Goal: Information Seeking & Learning: Learn about a topic

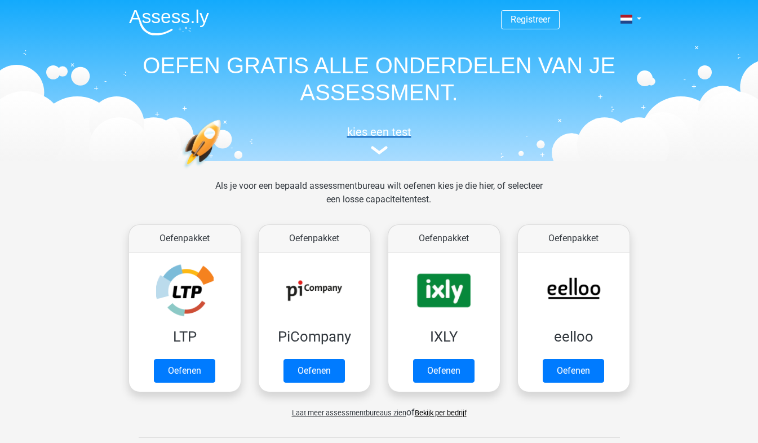
click at [381, 146] on img at bounding box center [379, 150] width 17 height 8
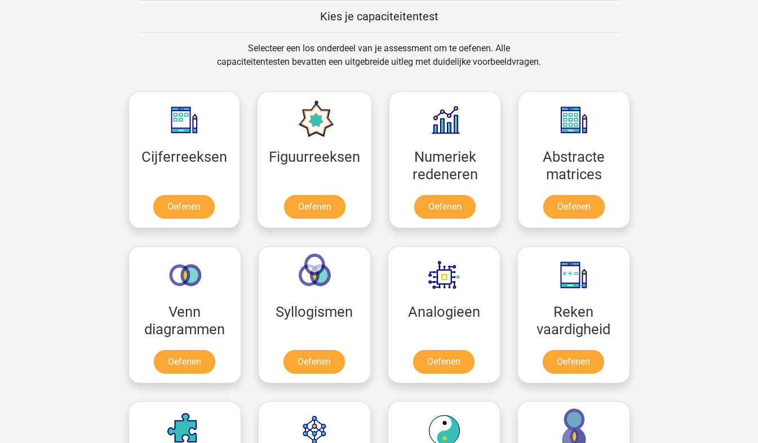
scroll to position [494, 0]
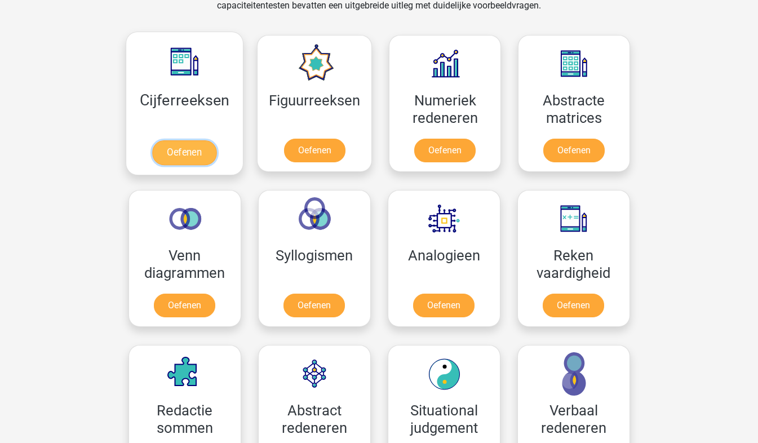
click at [180, 140] on link "Oefenen" at bounding box center [184, 152] width 64 height 25
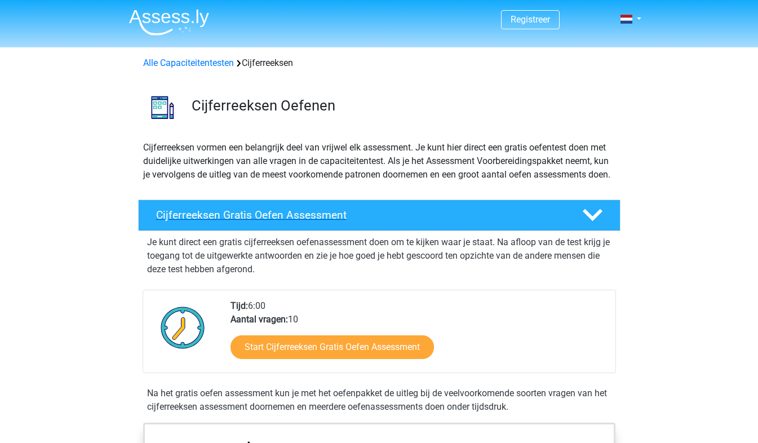
click at [594, 225] on icon at bounding box center [593, 215] width 20 height 20
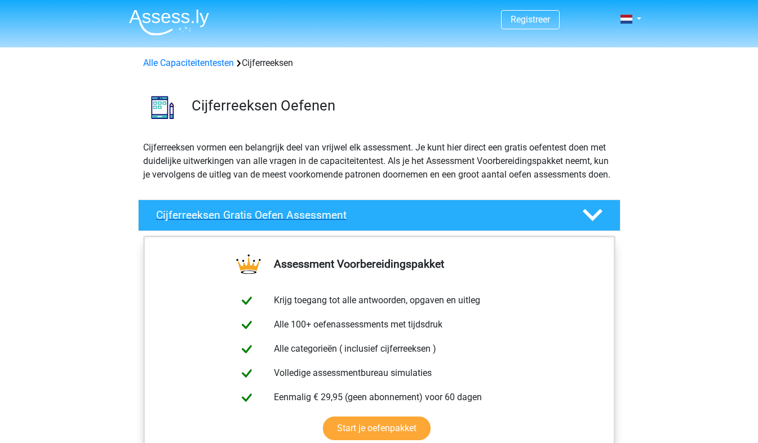
click at [595, 225] on icon at bounding box center [593, 215] width 20 height 20
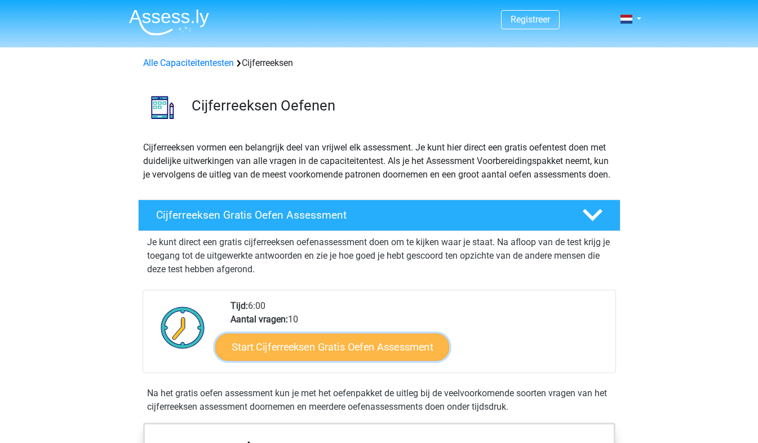
click at [321, 360] on link "Start Cijferreeksen Gratis Oefen Assessment" at bounding box center [332, 346] width 234 height 27
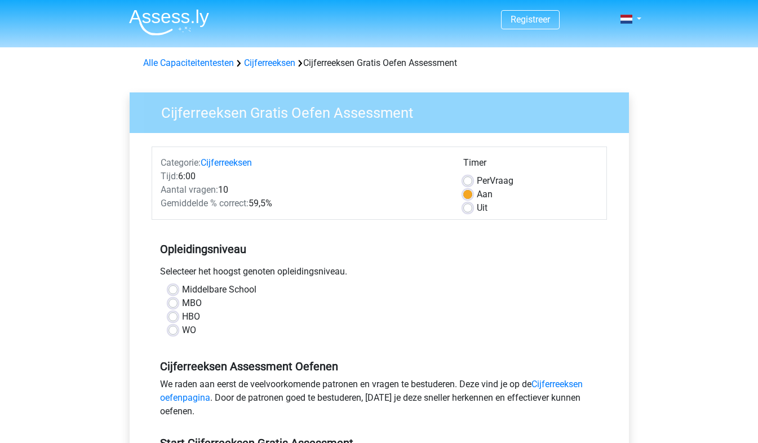
scroll to position [56, 0]
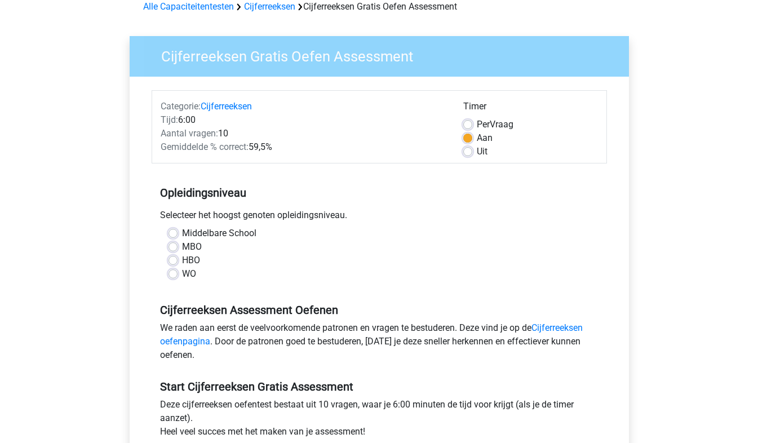
click at [182, 246] on label "MBO" at bounding box center [192, 247] width 20 height 14
click at [175, 246] on input "MBO" at bounding box center [172, 245] width 9 height 11
radio input "true"
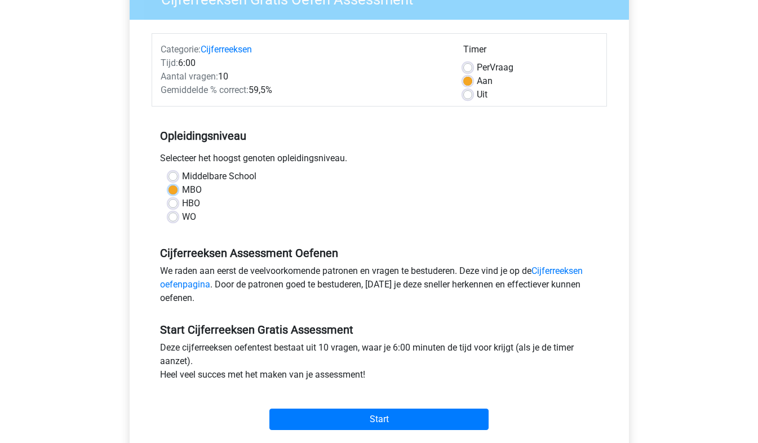
scroll to position [169, 0]
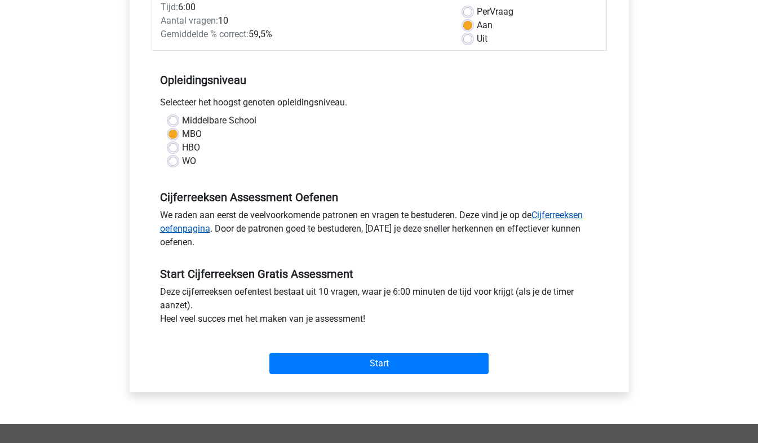
click at [546, 213] on link "Cijferreeksen oefenpagina" at bounding box center [371, 222] width 423 height 24
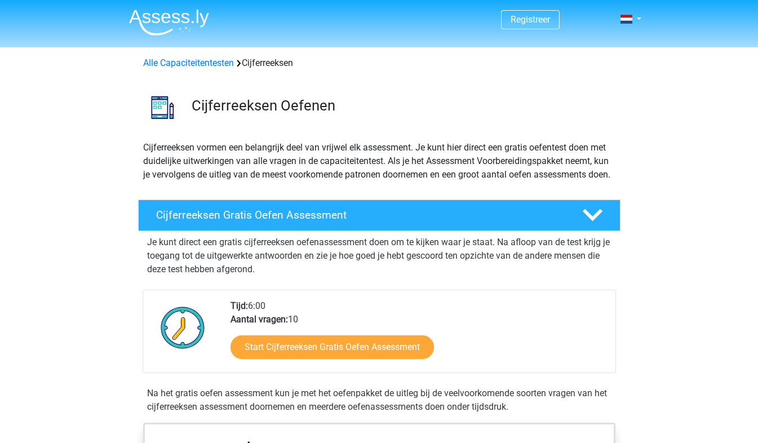
scroll to position [56, 0]
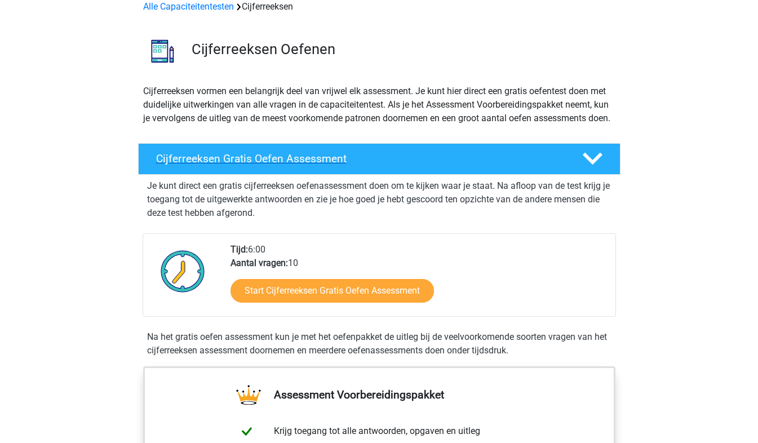
click at [328, 165] on h4 "Cijferreeksen Gratis Oefen Assessment" at bounding box center [360, 158] width 408 height 13
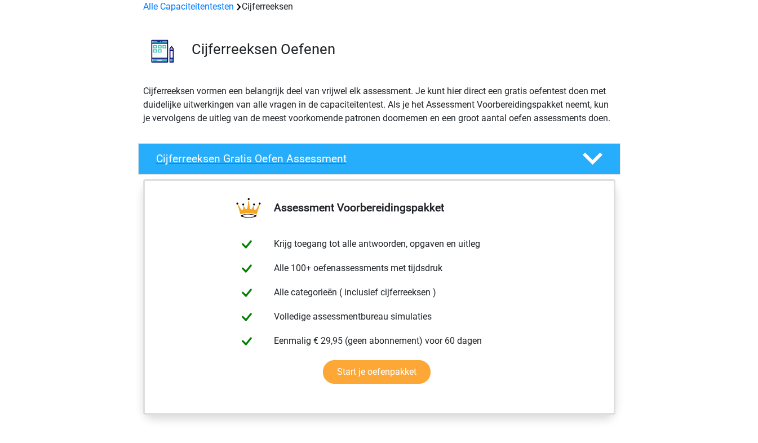
click at [593, 168] on icon at bounding box center [593, 159] width 20 height 20
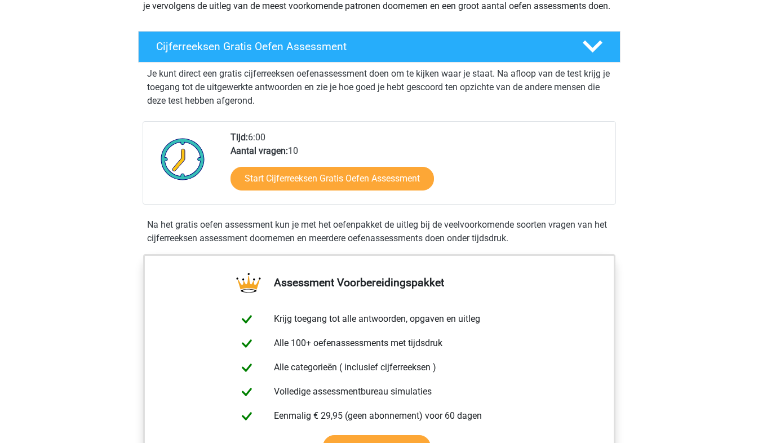
scroll to position [169, 0]
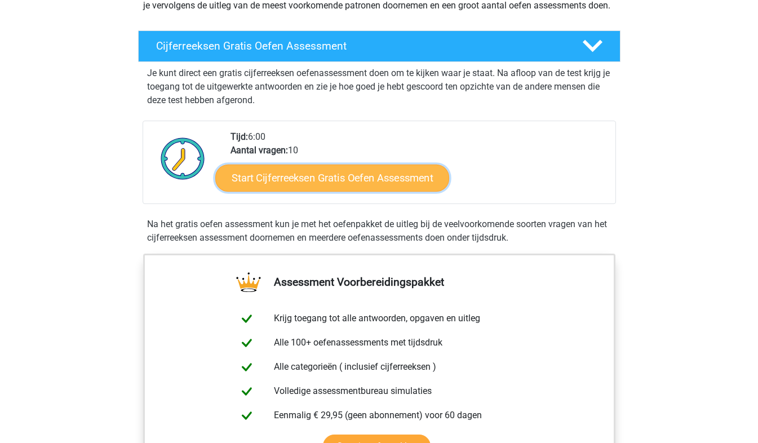
click at [327, 191] on link "Start Cijferreeksen Gratis Oefen Assessment" at bounding box center [332, 177] width 234 height 27
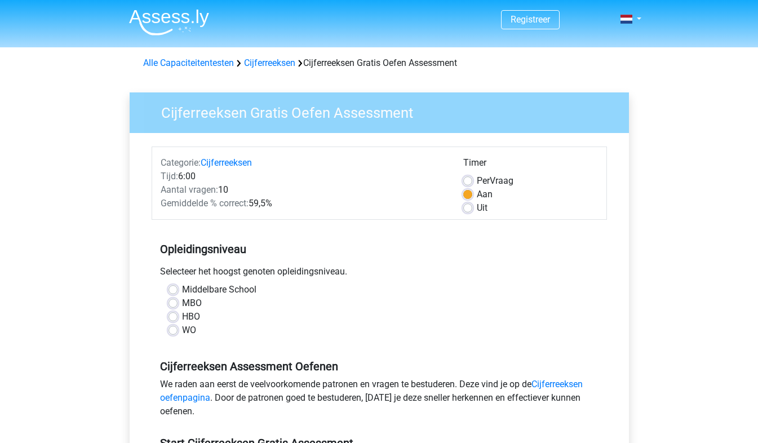
click at [182, 304] on label "MBO" at bounding box center [192, 303] width 20 height 14
click at [172, 304] on input "MBO" at bounding box center [172, 301] width 9 height 11
radio input "true"
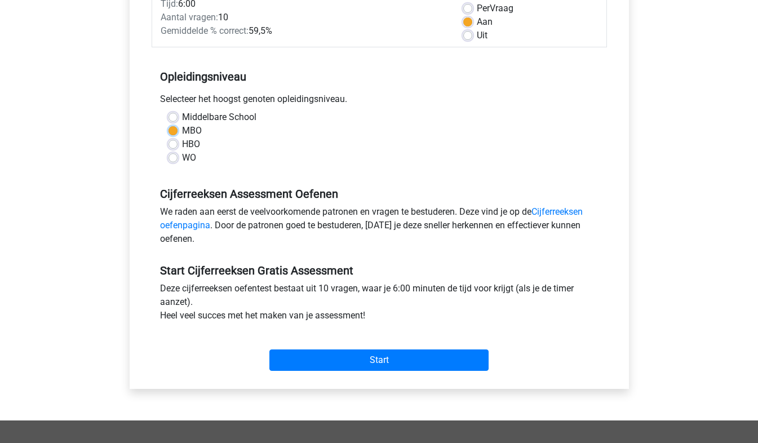
scroll to position [225, 0]
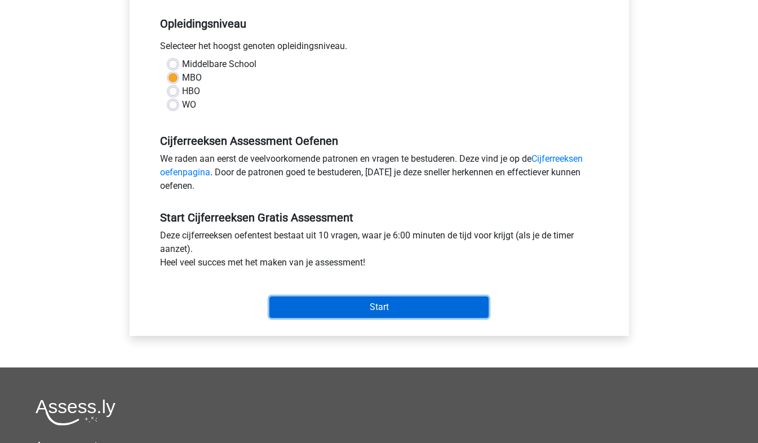
click at [380, 305] on input "Start" at bounding box center [378, 306] width 219 height 21
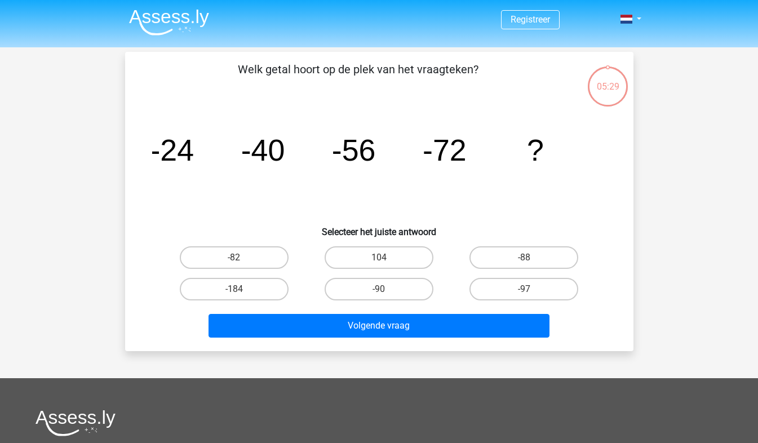
click at [527, 260] on input "-88" at bounding box center [527, 260] width 7 height 7
radio input "true"
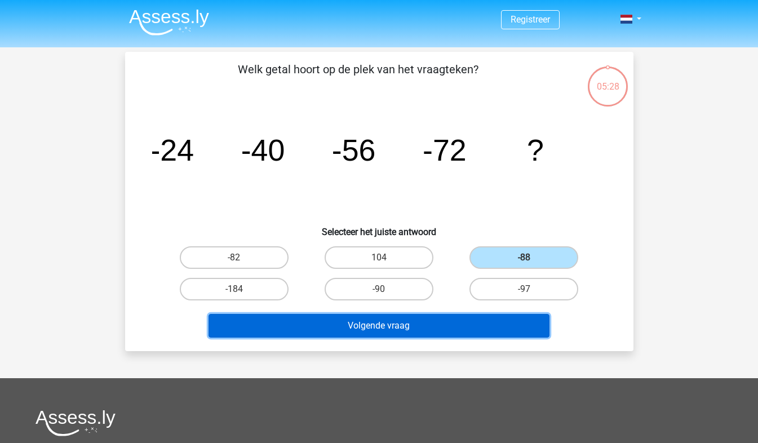
click at [419, 319] on button "Volgende vraag" at bounding box center [378, 326] width 341 height 24
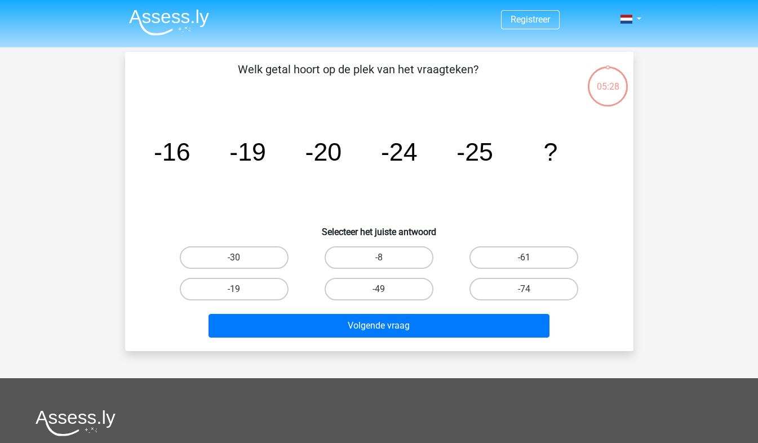
scroll to position [52, 0]
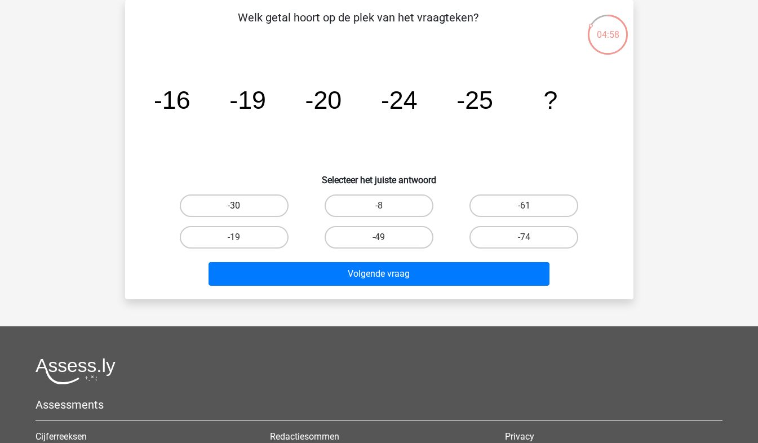
click at [246, 199] on label "-30" at bounding box center [234, 205] width 109 height 23
click at [241, 206] on input "-30" at bounding box center [237, 209] width 7 height 7
radio input "true"
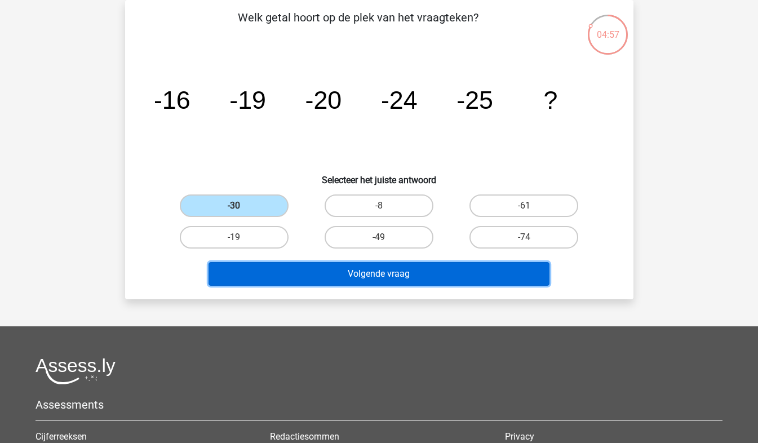
click at [391, 278] on button "Volgende vraag" at bounding box center [378, 274] width 341 height 24
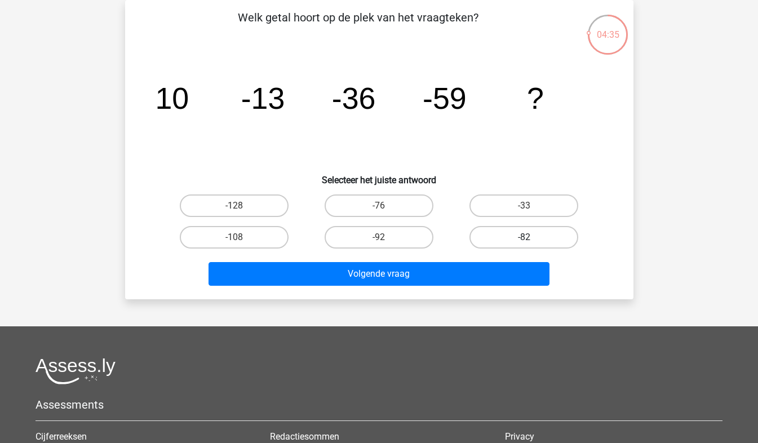
click at [509, 230] on label "-82" at bounding box center [523, 237] width 109 height 23
click at [524, 237] on input "-82" at bounding box center [527, 240] width 7 height 7
radio input "true"
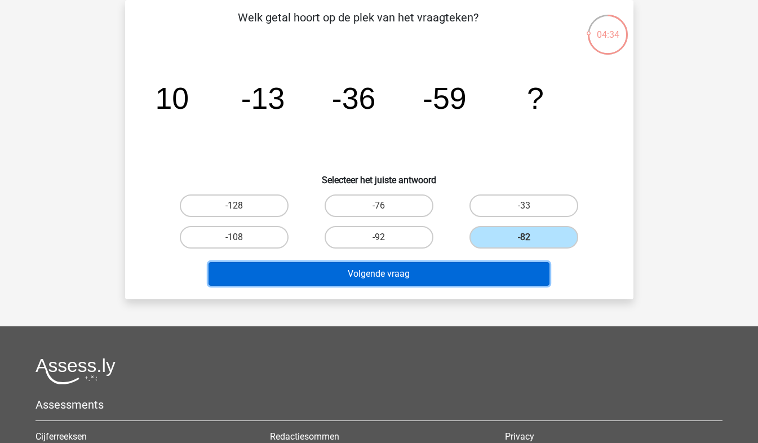
click at [416, 273] on button "Volgende vraag" at bounding box center [378, 274] width 341 height 24
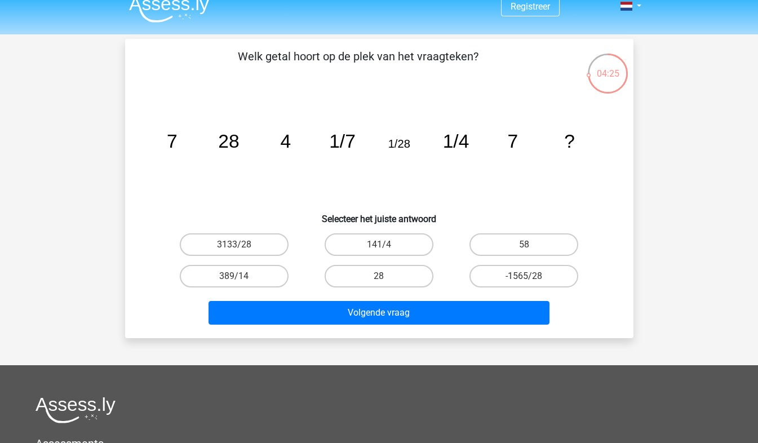
scroll to position [0, 0]
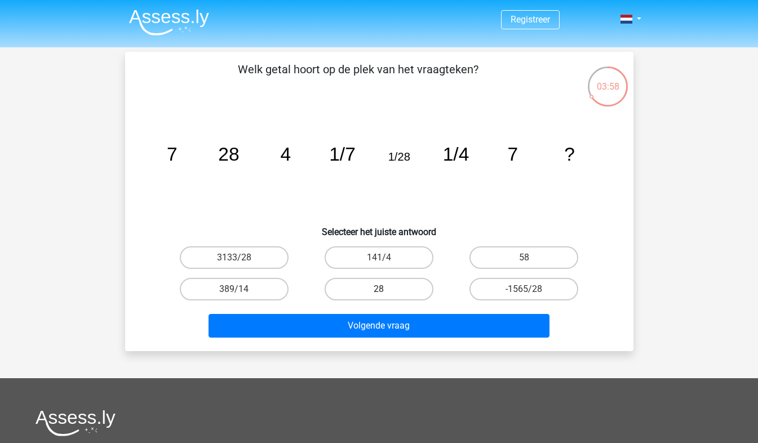
click at [381, 287] on label "28" at bounding box center [378, 289] width 109 height 23
click at [381, 289] on input "28" at bounding box center [382, 292] width 7 height 7
radio input "true"
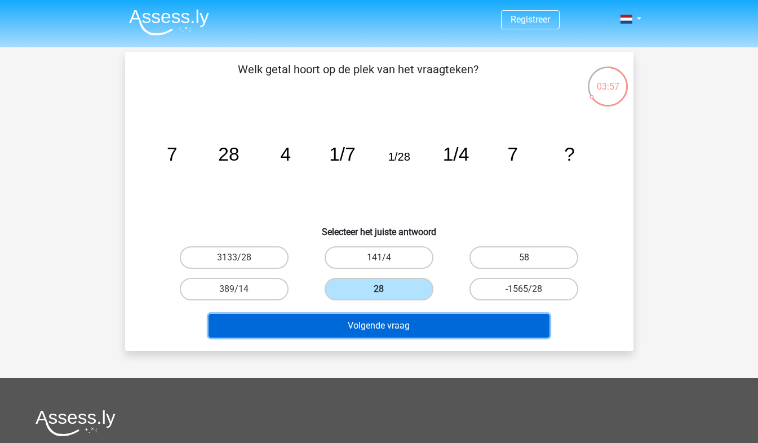
click at [392, 322] on button "Volgende vraag" at bounding box center [378, 326] width 341 height 24
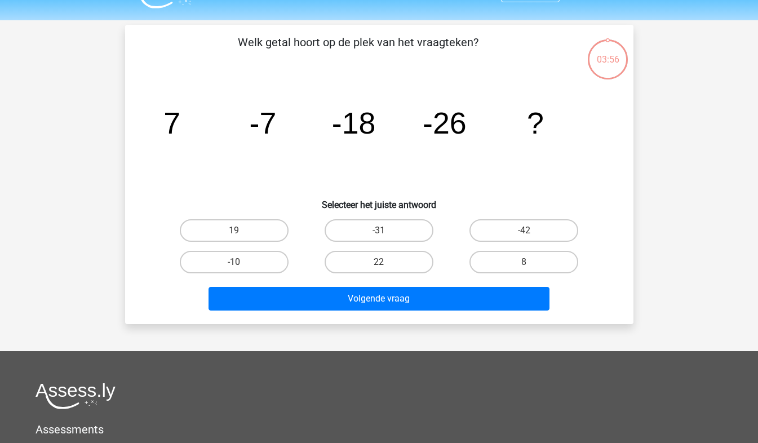
scroll to position [52, 0]
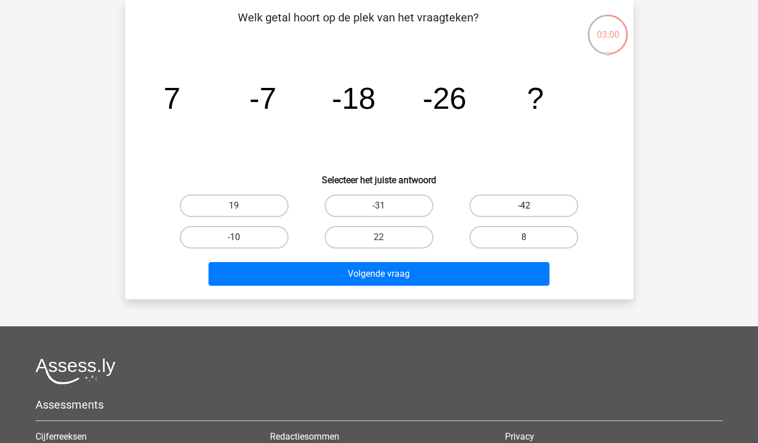
click at [518, 212] on label "-42" at bounding box center [523, 205] width 109 height 23
click at [524, 212] on input "-42" at bounding box center [527, 209] width 7 height 7
radio input "true"
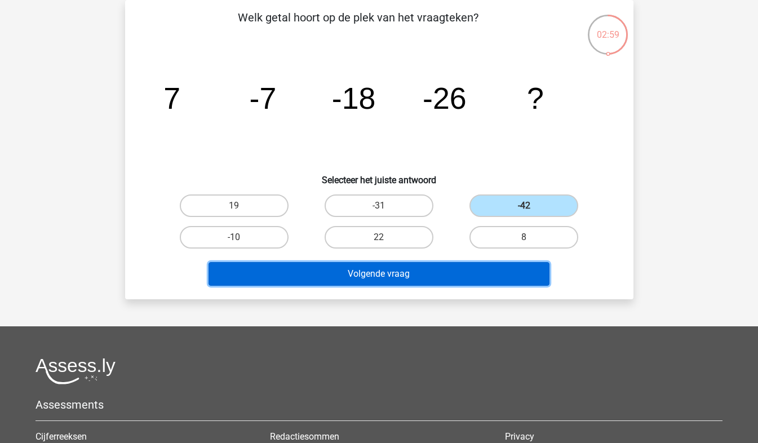
click at [505, 268] on button "Volgende vraag" at bounding box center [378, 274] width 341 height 24
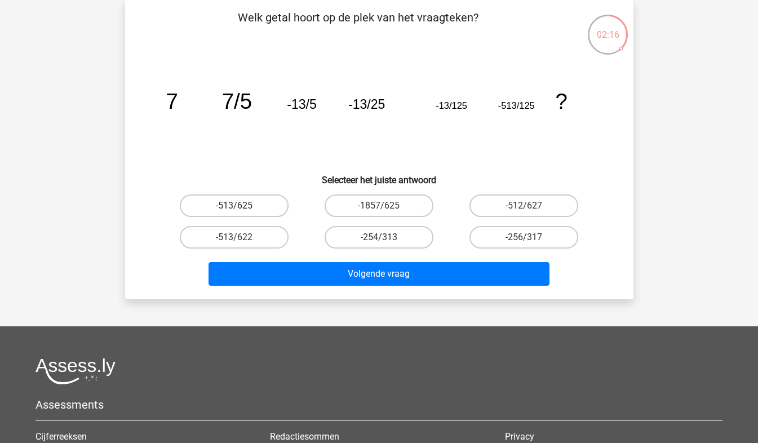
click at [244, 196] on label "-513/625" at bounding box center [234, 205] width 109 height 23
click at [241, 206] on input "-513/625" at bounding box center [237, 209] width 7 height 7
radio input "true"
click at [246, 235] on label "-513/622" at bounding box center [234, 237] width 109 height 23
click at [241, 237] on input "-513/622" at bounding box center [237, 240] width 7 height 7
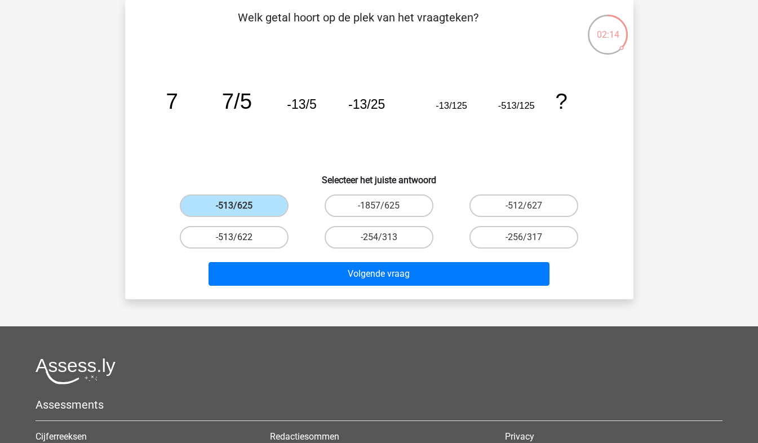
radio input "true"
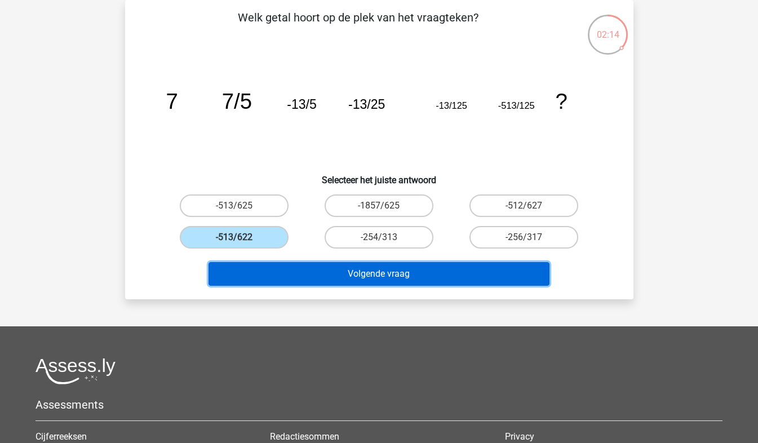
click at [392, 273] on button "Volgende vraag" at bounding box center [378, 274] width 341 height 24
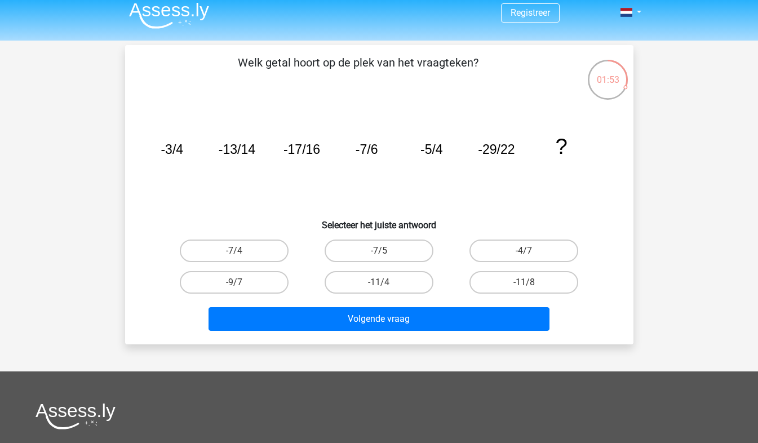
scroll to position [0, 0]
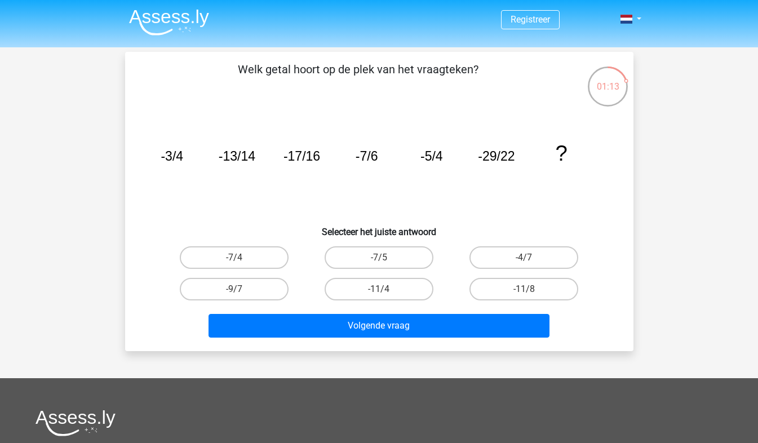
click at [366, 277] on div "-11/4" at bounding box center [378, 289] width 145 height 32
click at [377, 297] on label "-11/4" at bounding box center [378, 289] width 109 height 23
click at [379, 296] on input "-11/4" at bounding box center [382, 292] width 7 height 7
radio input "true"
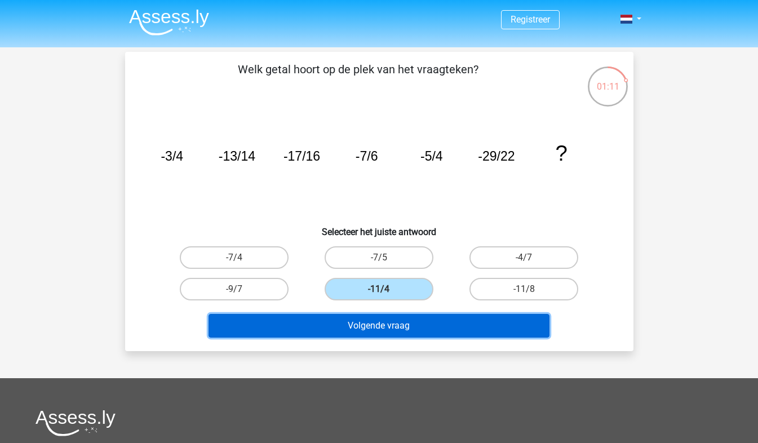
click at [395, 321] on button "Volgende vraag" at bounding box center [378, 326] width 341 height 24
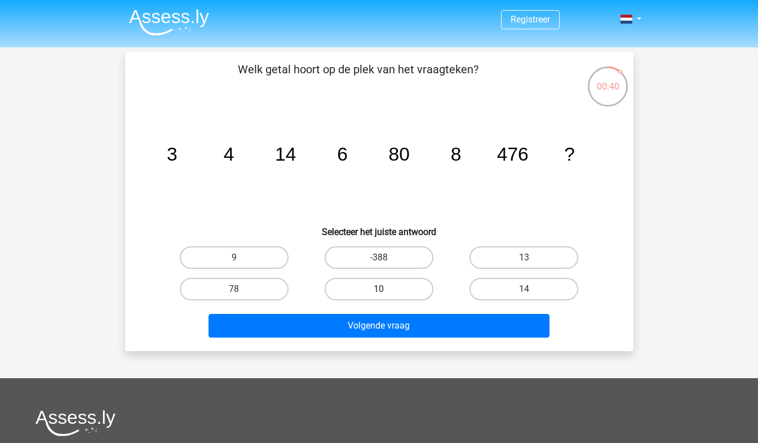
click at [394, 283] on label "10" at bounding box center [378, 289] width 109 height 23
click at [386, 289] on input "10" at bounding box center [382, 292] width 7 height 7
radio input "true"
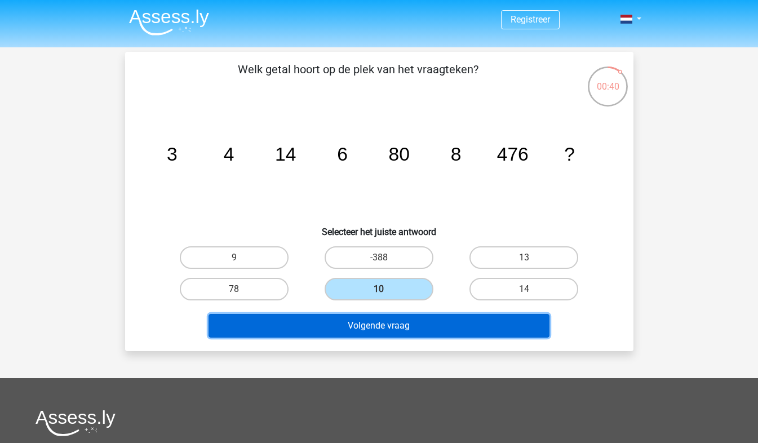
click at [411, 325] on button "Volgende vraag" at bounding box center [378, 326] width 341 height 24
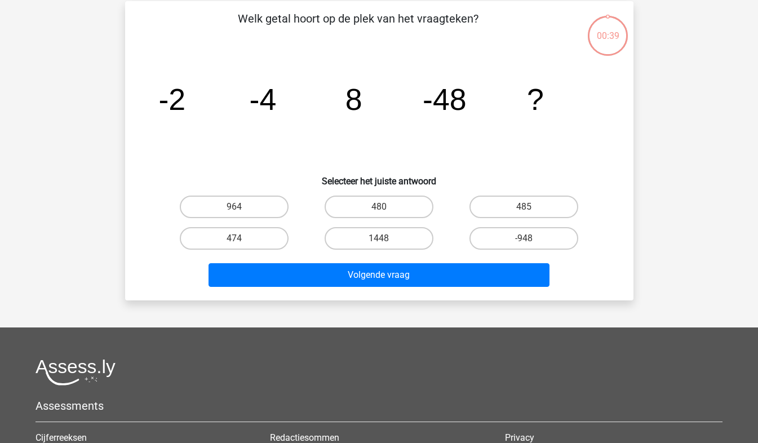
scroll to position [52, 0]
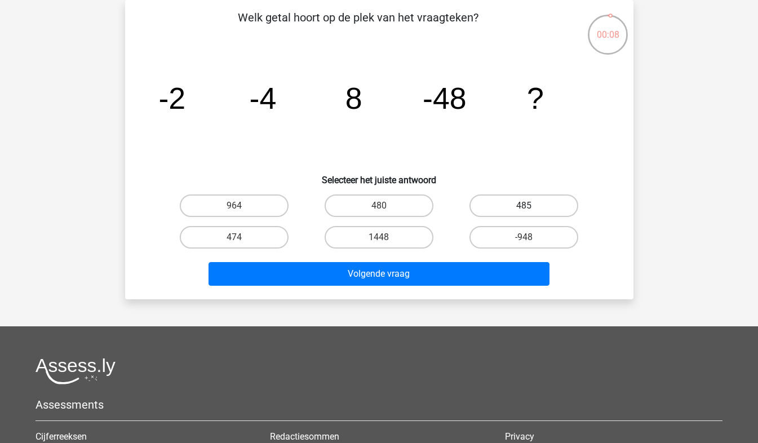
click at [509, 211] on label "485" at bounding box center [523, 205] width 109 height 23
click at [524, 211] on input "485" at bounding box center [527, 209] width 7 height 7
radio input "true"
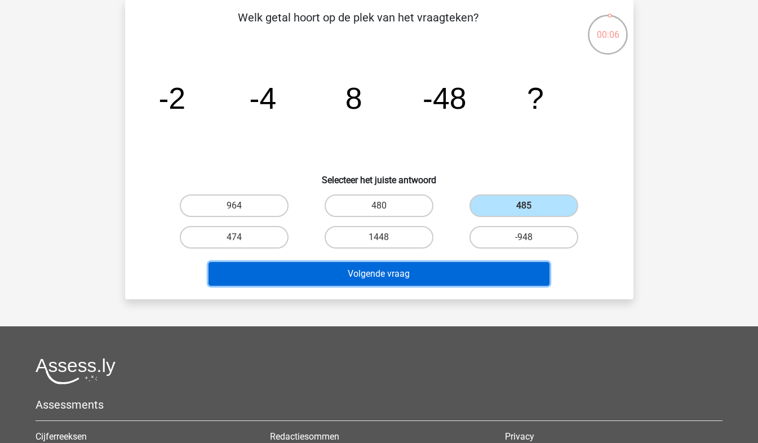
click at [494, 273] on button "Volgende vraag" at bounding box center [378, 274] width 341 height 24
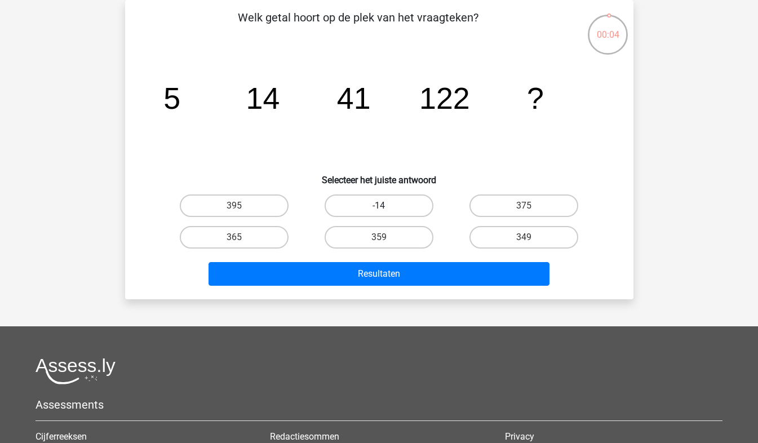
click at [409, 209] on label "-14" at bounding box center [378, 205] width 109 height 23
click at [386, 209] on input "-14" at bounding box center [382, 209] width 7 height 7
radio input "true"
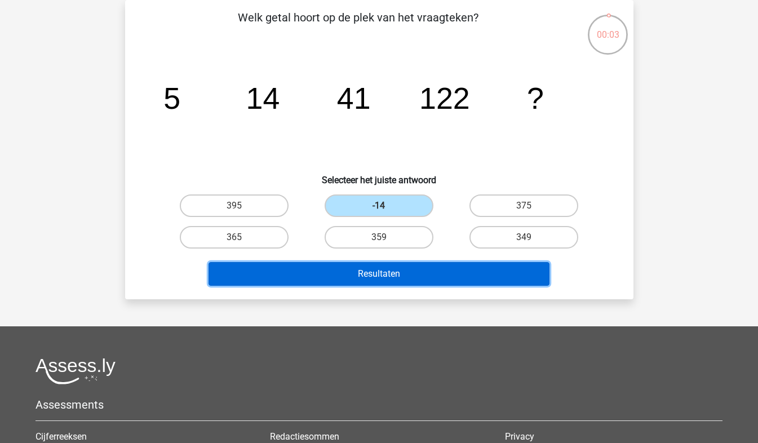
click at [432, 268] on button "Resultaten" at bounding box center [378, 274] width 341 height 24
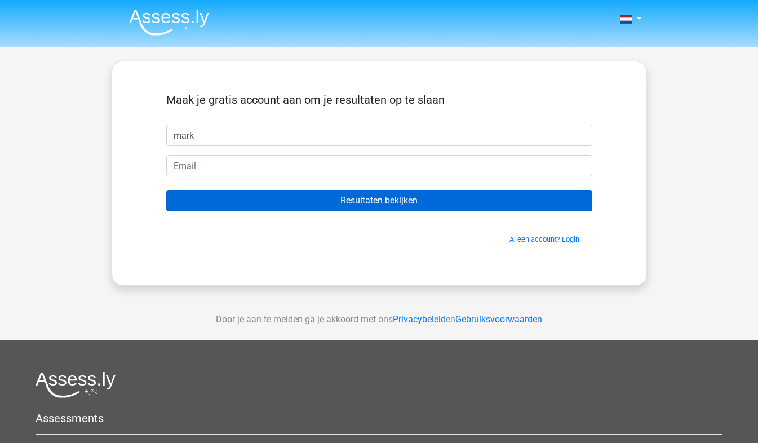
type input "Mark"
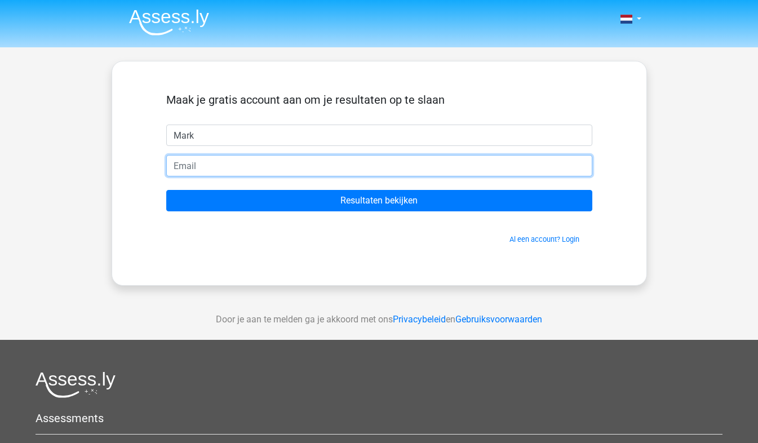
click at [204, 168] on input "email" at bounding box center [379, 165] width 426 height 21
type input "mark.buiks@hertek.nl"
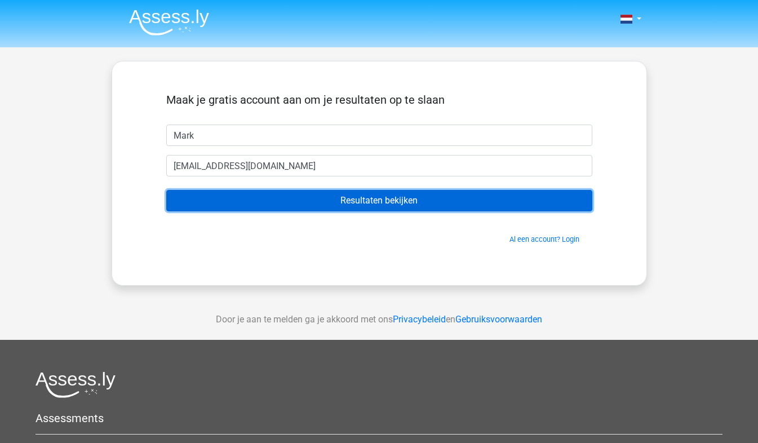
click at [350, 201] on input "Resultaten bekijken" at bounding box center [379, 200] width 426 height 21
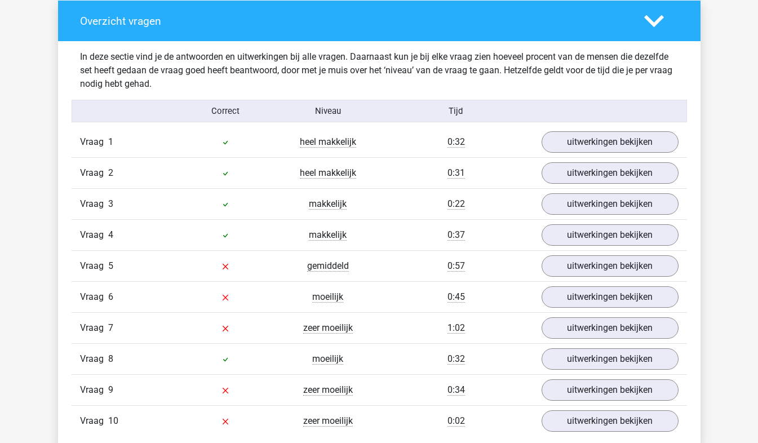
scroll to position [901, 0]
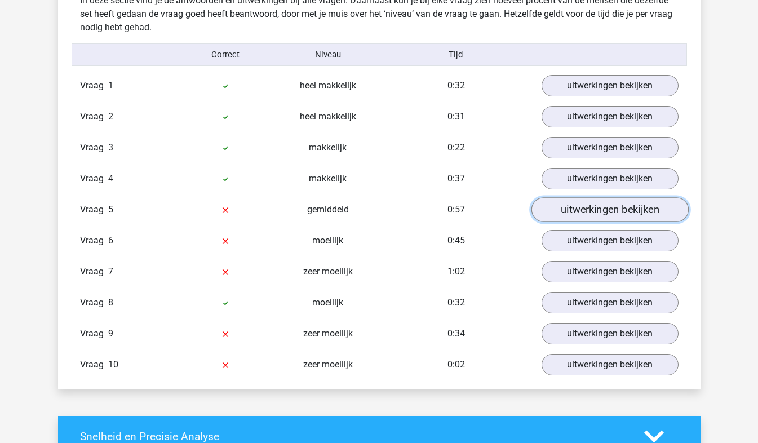
click at [623, 215] on link "uitwerkingen bekijken" at bounding box center [609, 210] width 157 height 25
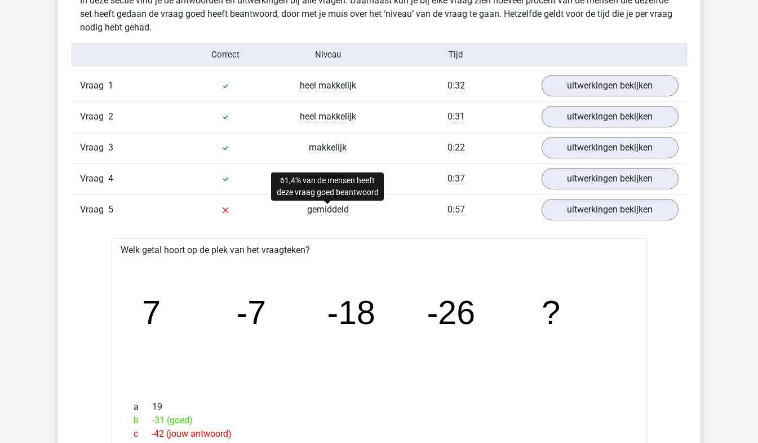
click at [337, 213] on span "gemiddeld" at bounding box center [328, 209] width 42 height 11
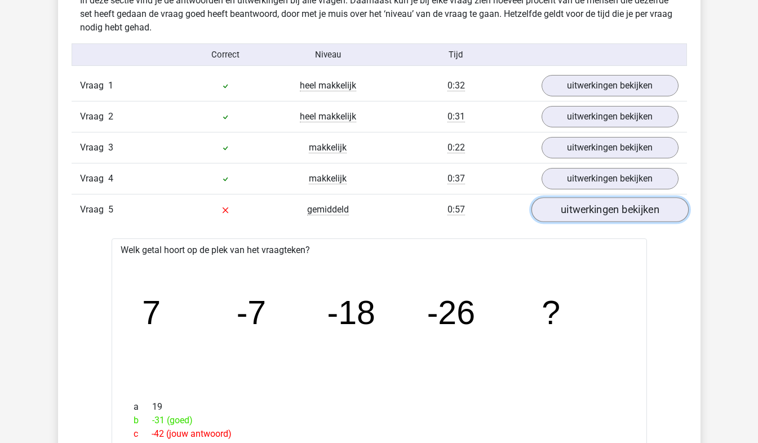
click at [615, 206] on link "uitwerkingen bekijken" at bounding box center [609, 210] width 157 height 25
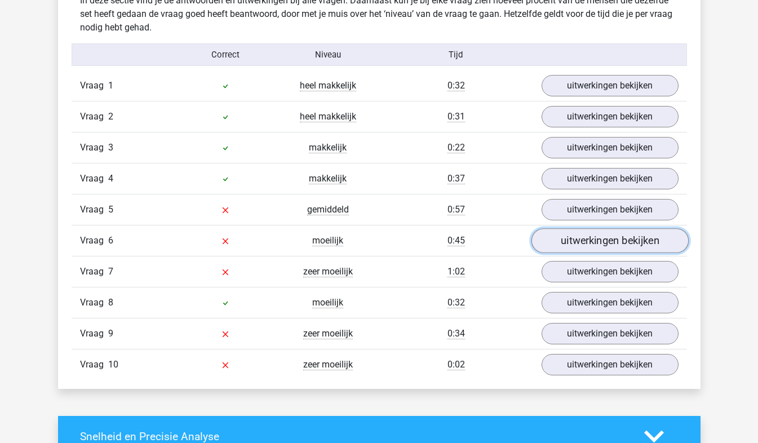
click at [597, 242] on link "uitwerkingen bekijken" at bounding box center [609, 241] width 157 height 25
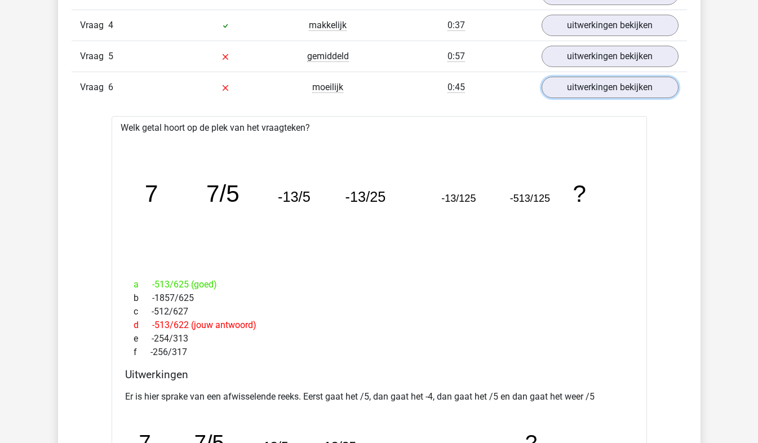
scroll to position [1070, 0]
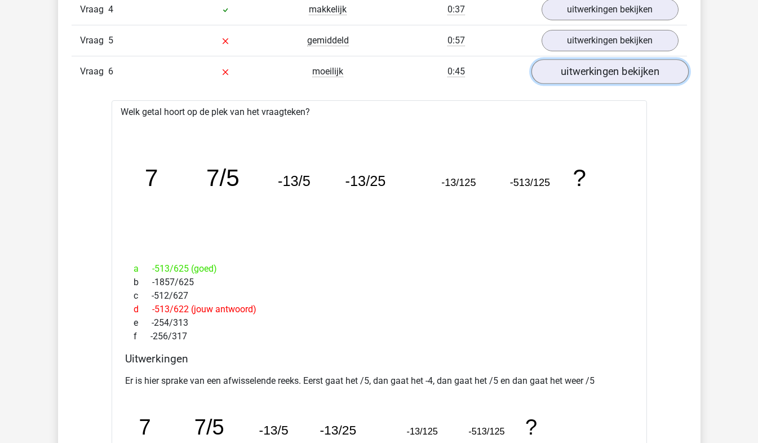
click at [595, 68] on link "uitwerkingen bekijken" at bounding box center [609, 72] width 157 height 25
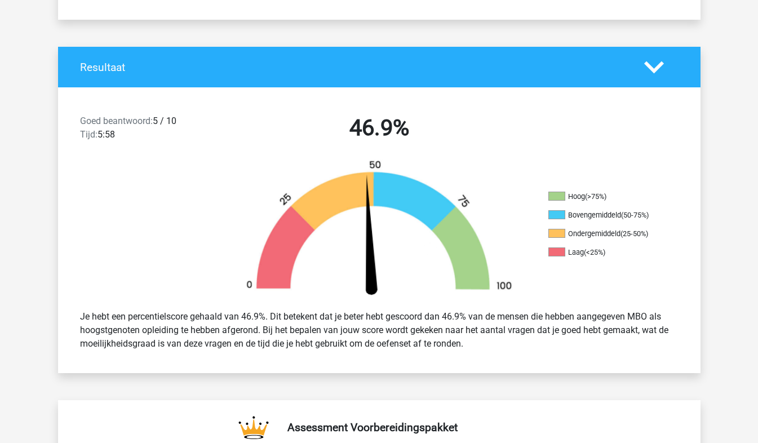
scroll to position [0, 0]
